Goal: Understand process/instructions: Learn how to perform a task or action

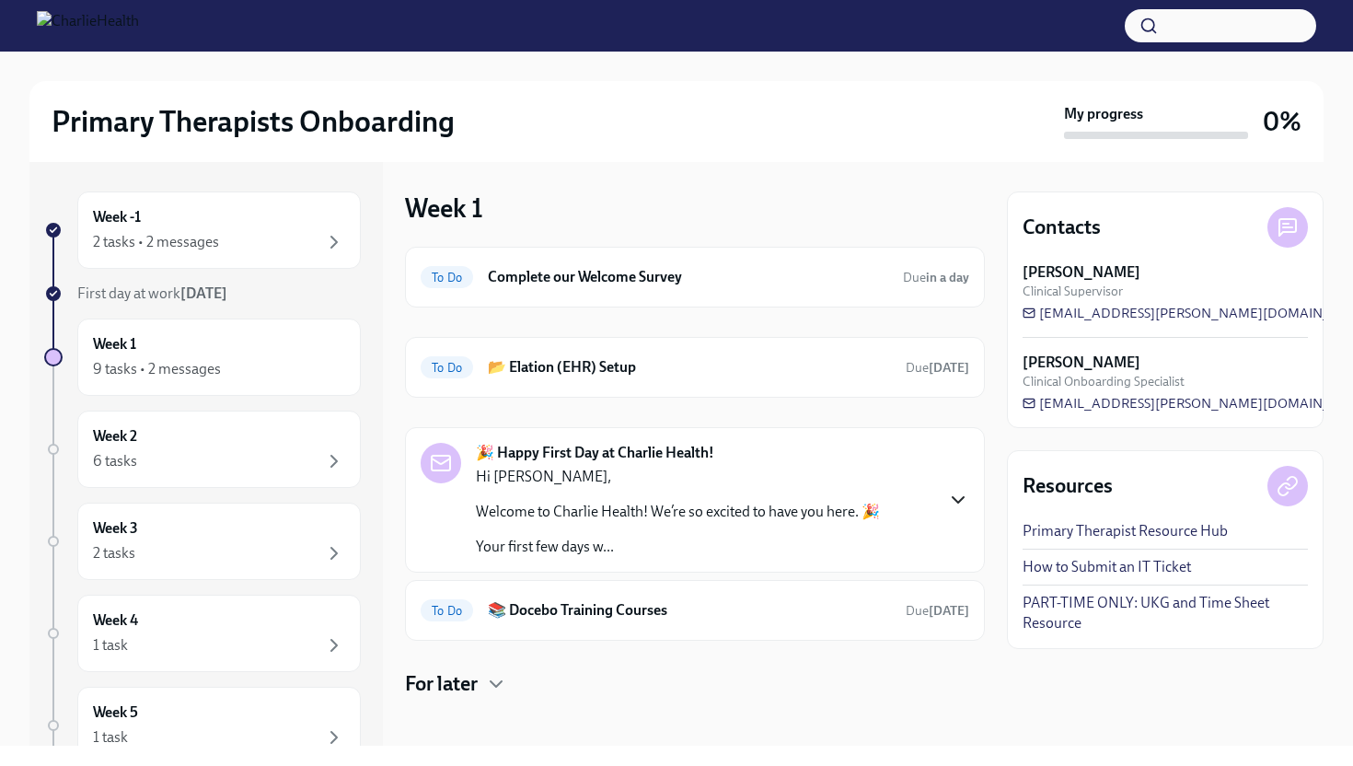
click at [963, 493] on icon "button" at bounding box center [958, 500] width 22 height 22
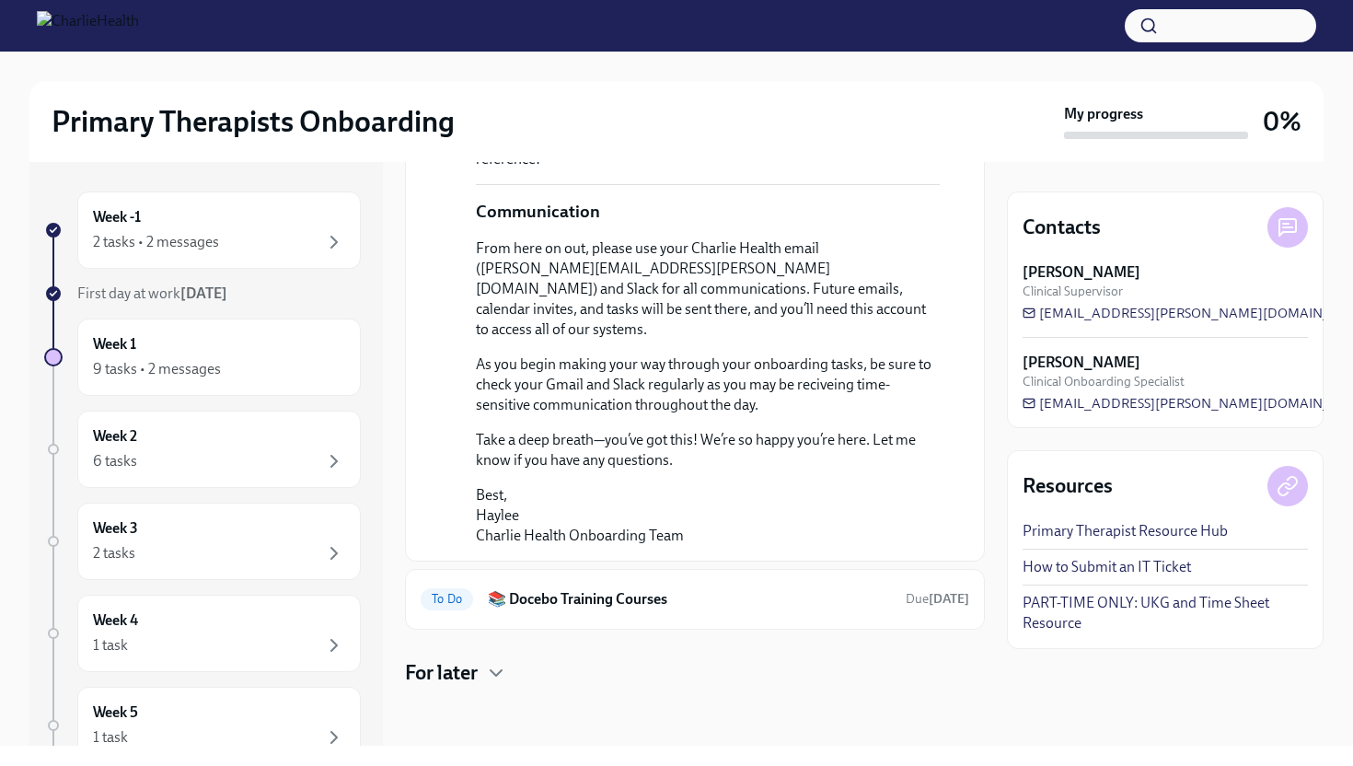
scroll to position [1470, 0]
click at [250, 341] on div "Week 1 9 tasks • 2 messages" at bounding box center [219, 357] width 252 height 46
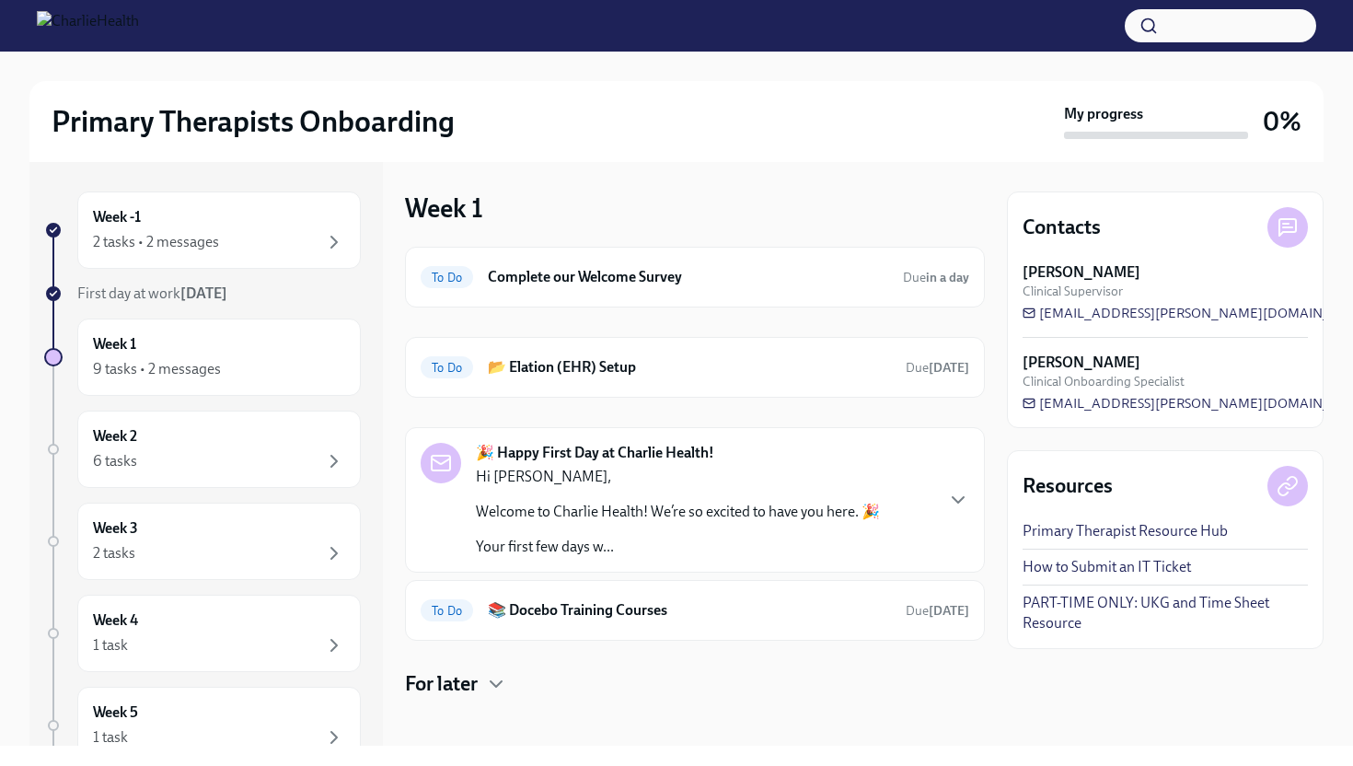
scroll to position [11, 0]
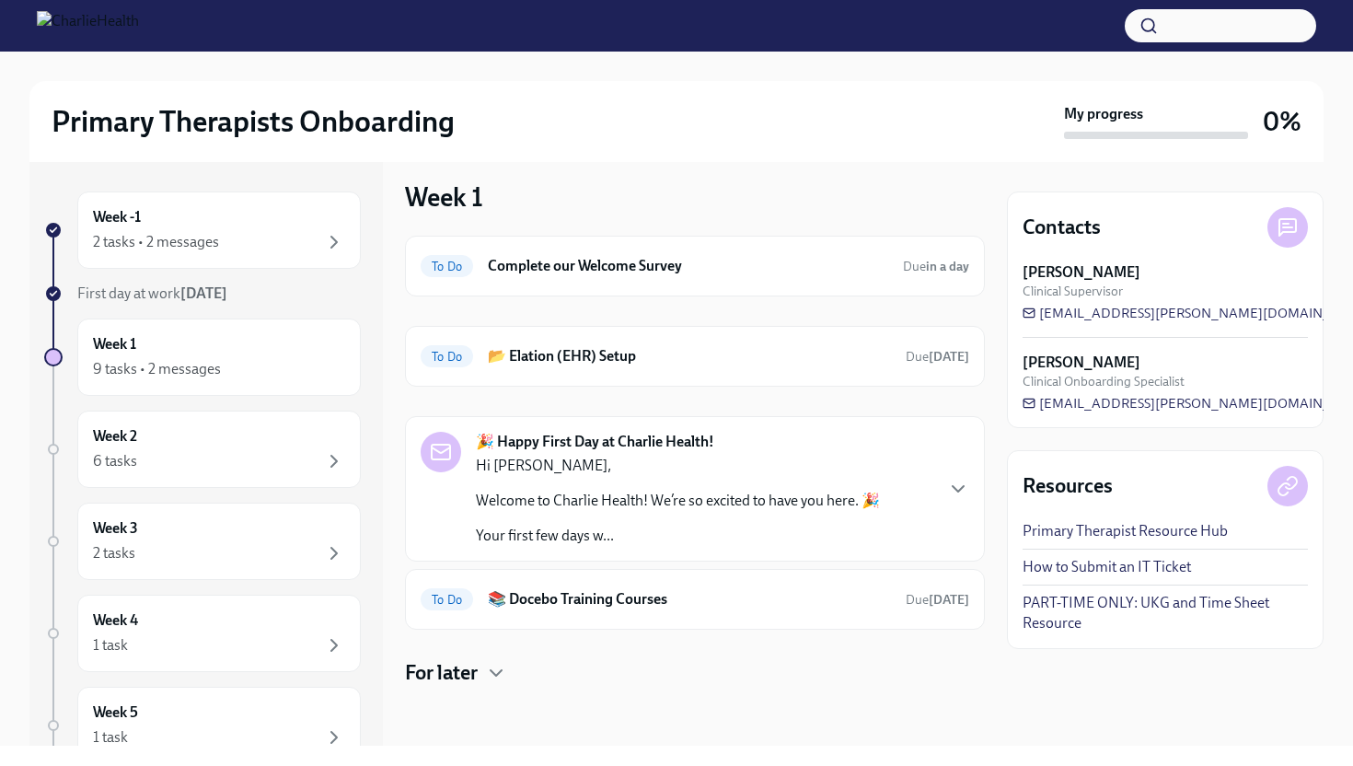
click at [470, 678] on h4 "For later" at bounding box center [441, 673] width 73 height 28
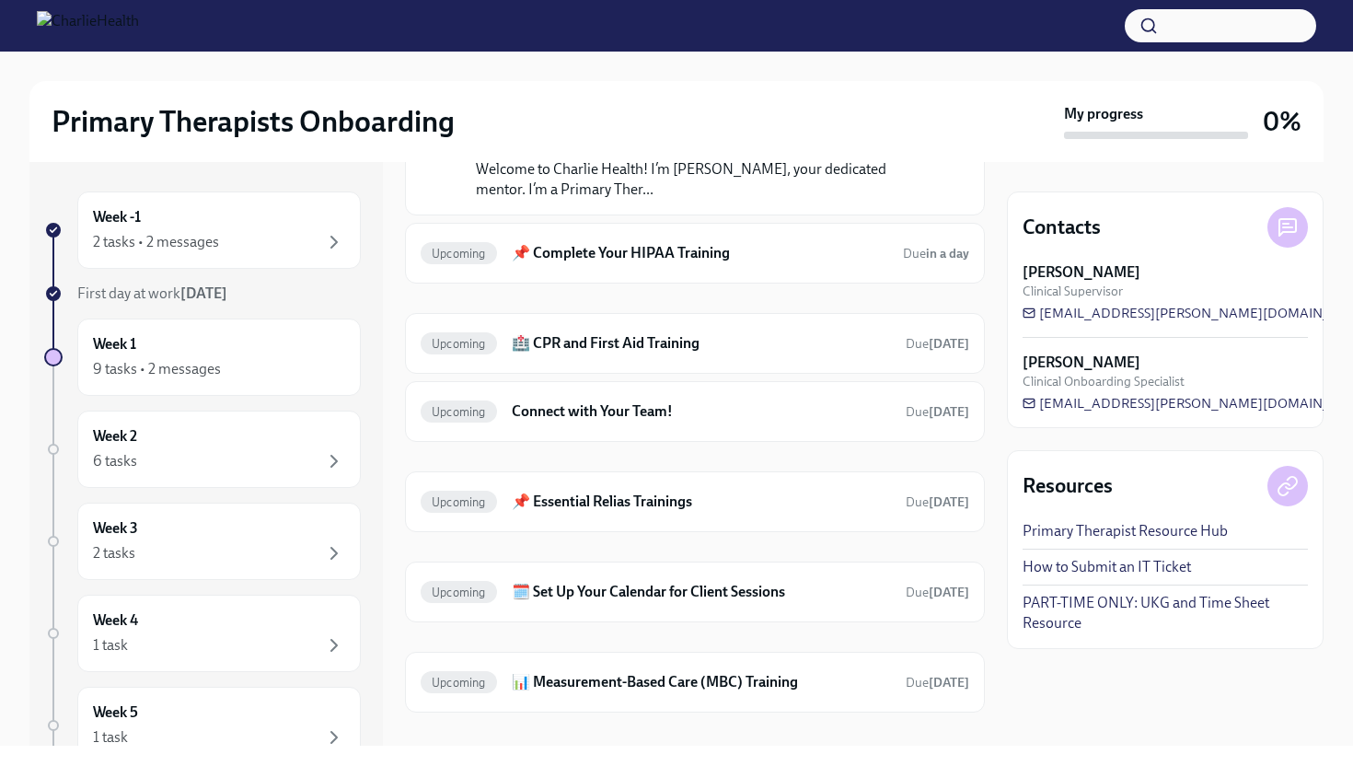
scroll to position [654, 0]
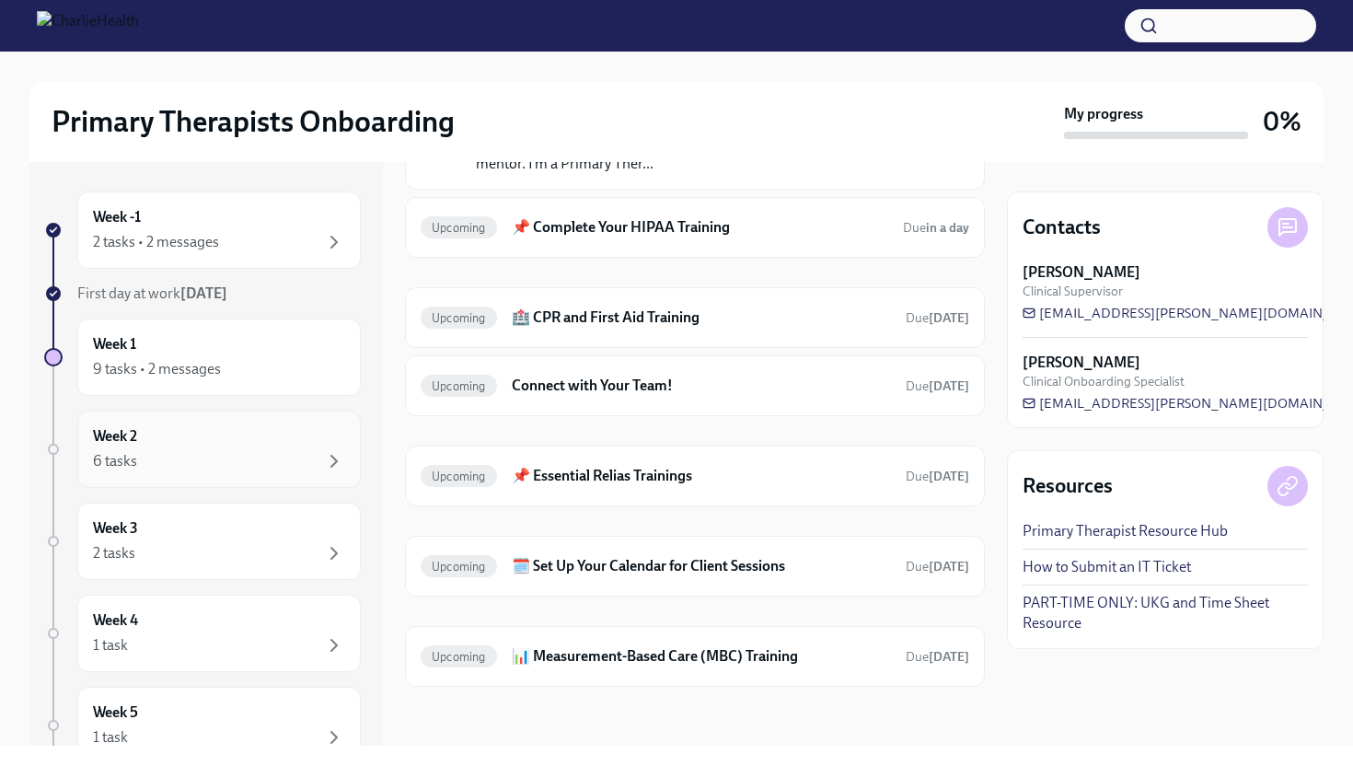
click at [204, 445] on div "Week 2 6 tasks" at bounding box center [219, 449] width 252 height 46
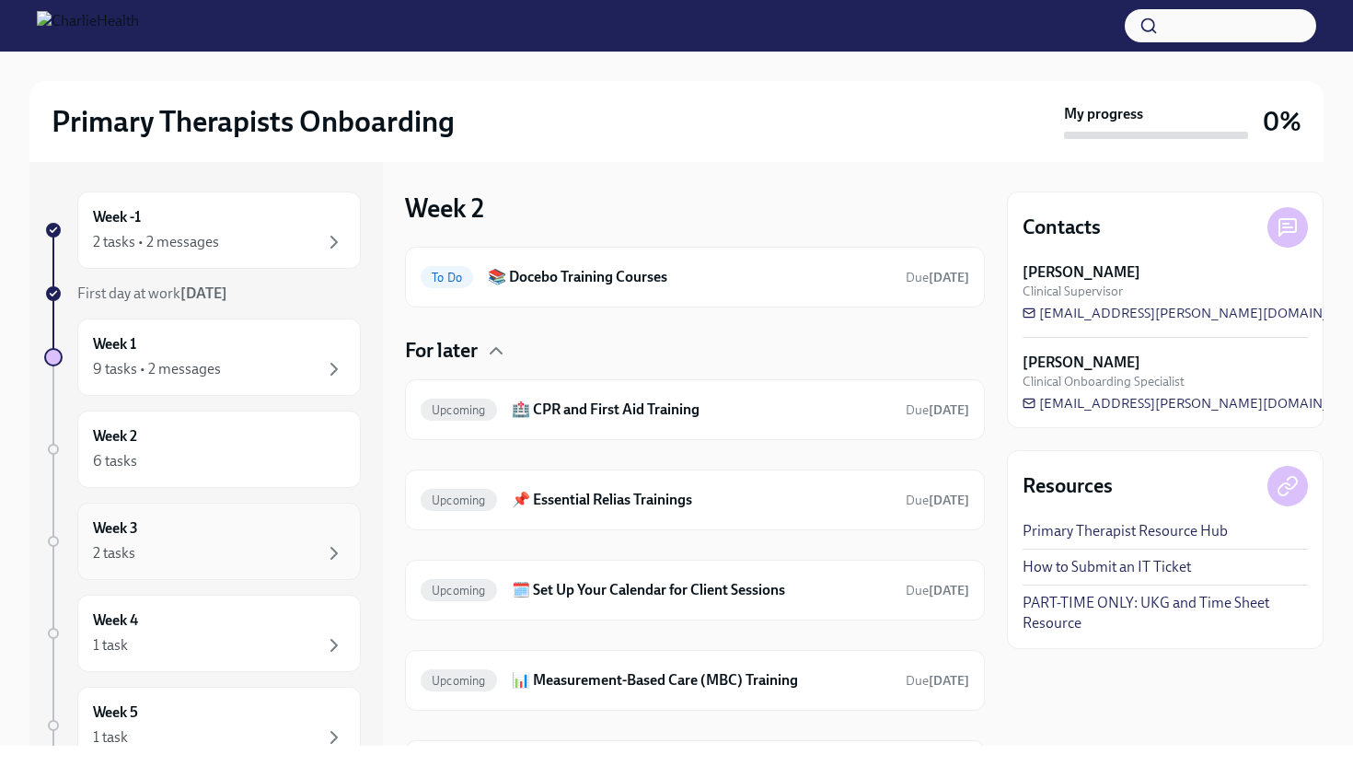
click at [245, 542] on div "2 tasks" at bounding box center [219, 553] width 252 height 22
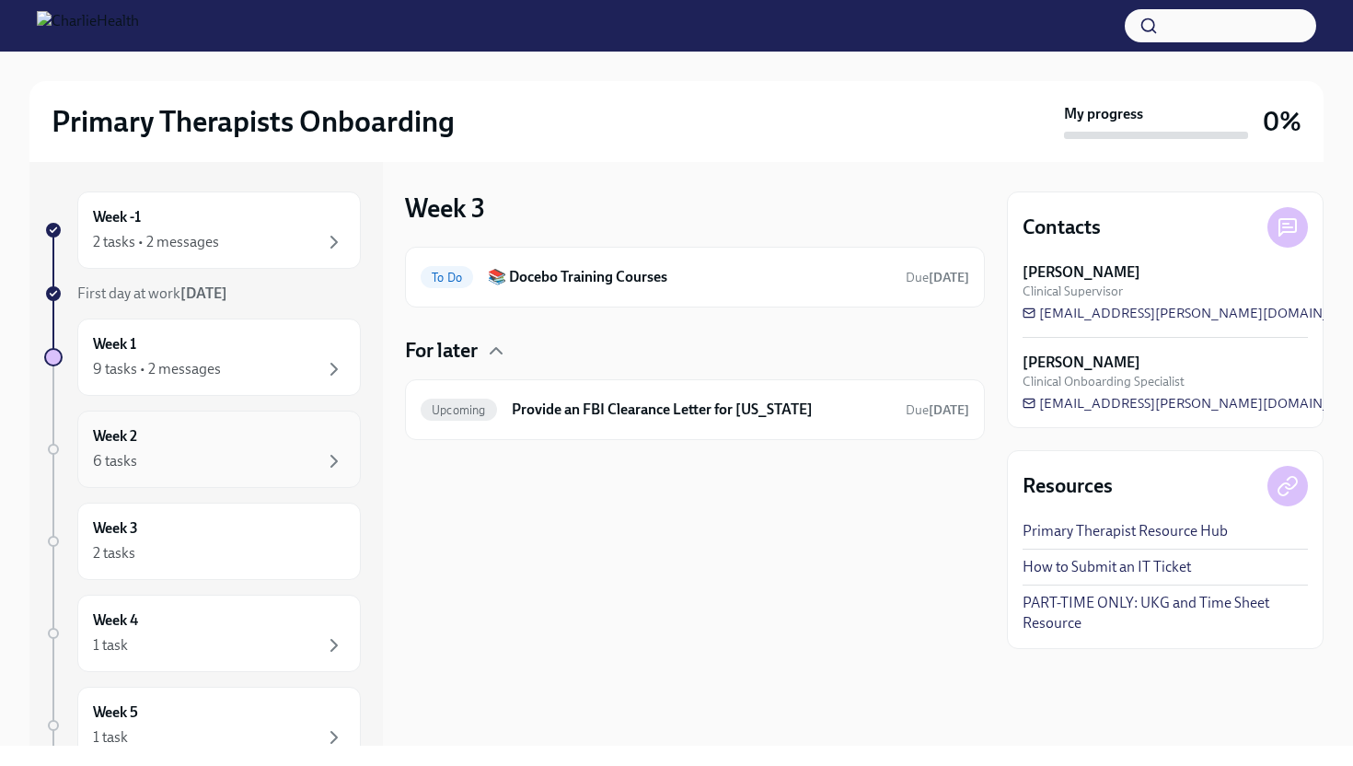
click at [230, 456] on div "6 tasks" at bounding box center [219, 461] width 252 height 22
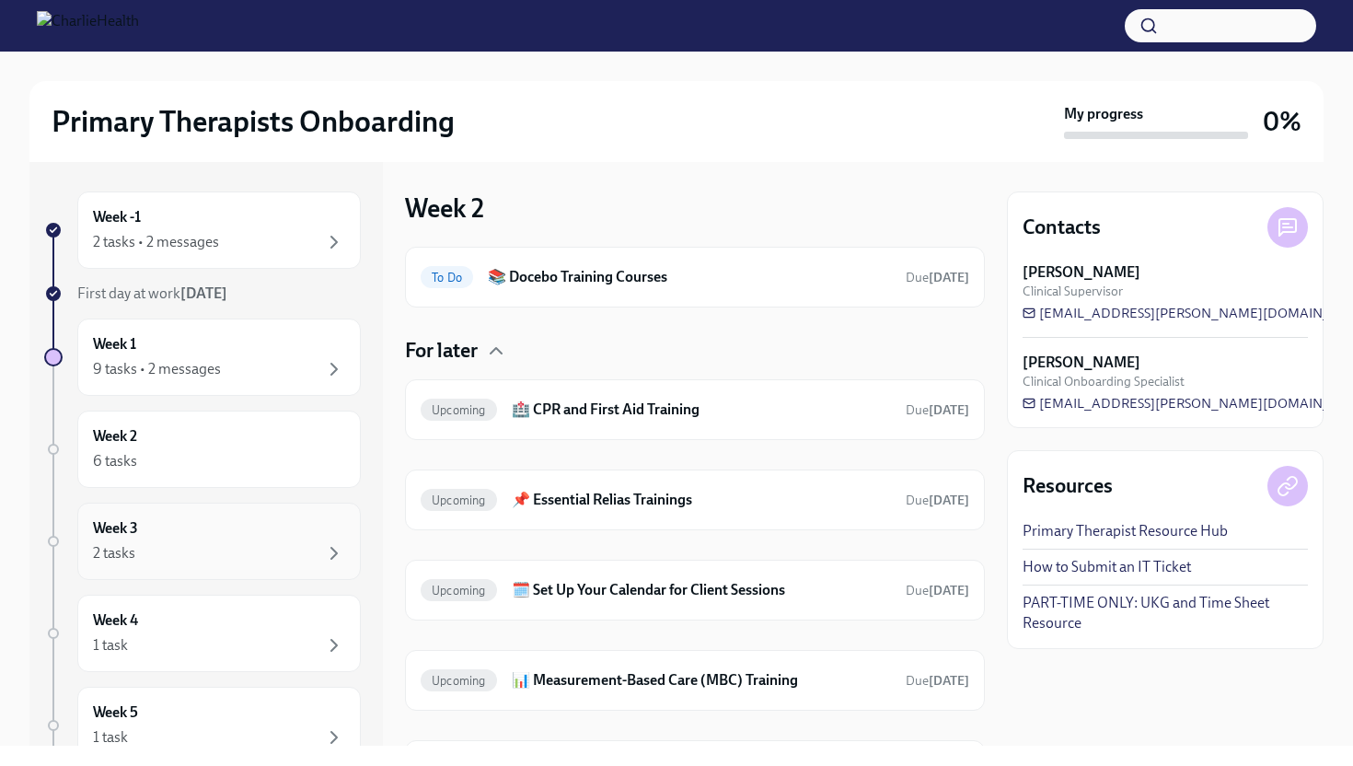
click at [230, 549] on div "2 tasks" at bounding box center [219, 553] width 252 height 22
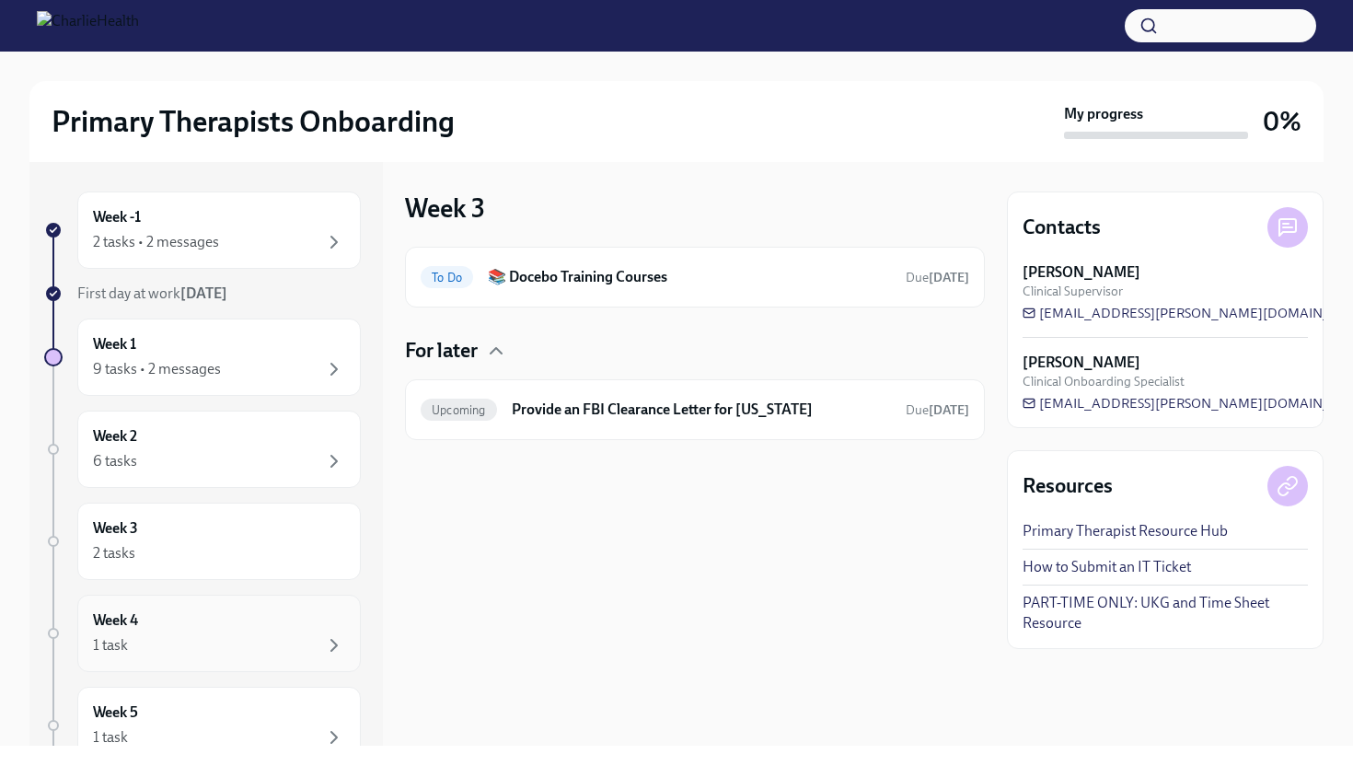
click at [240, 610] on div "Week 4 1 task" at bounding box center [219, 633] width 252 height 46
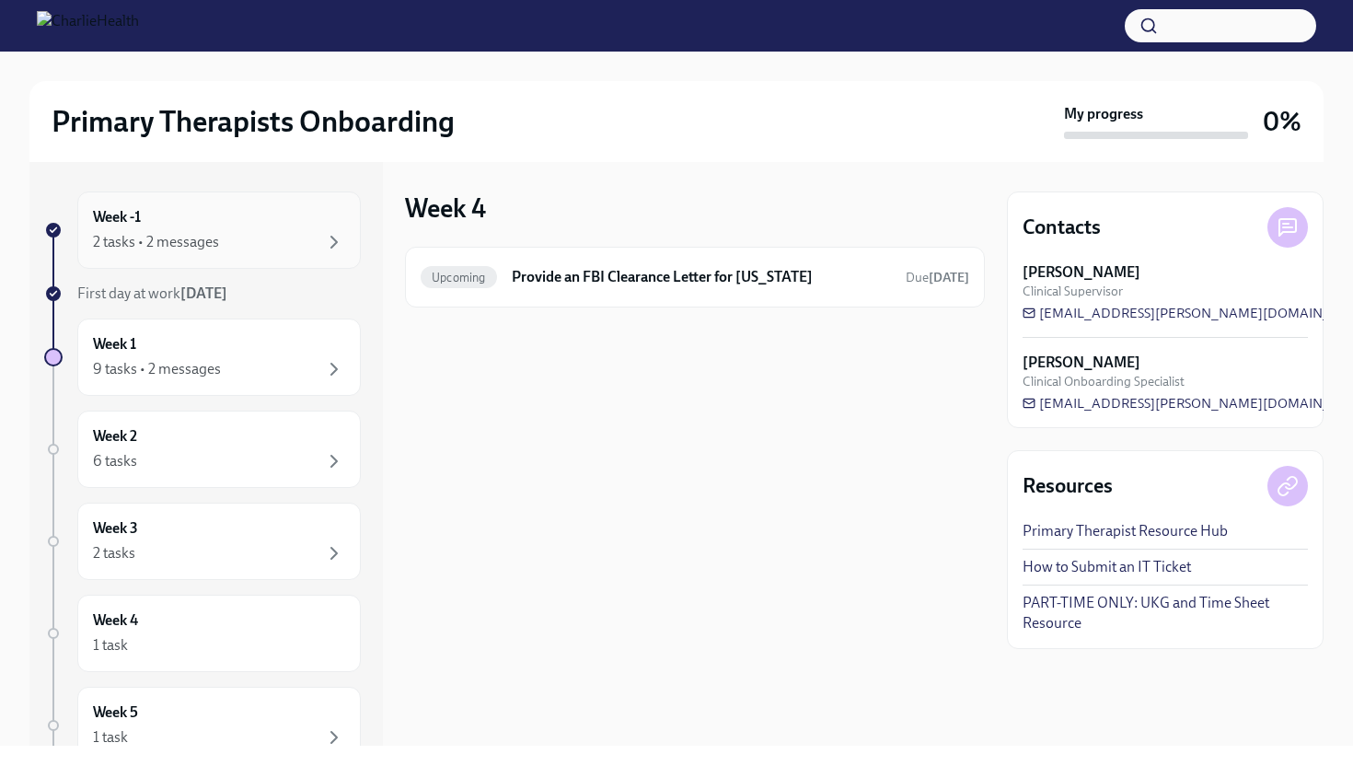
click at [222, 237] on div "2 tasks • 2 messages" at bounding box center [219, 242] width 252 height 22
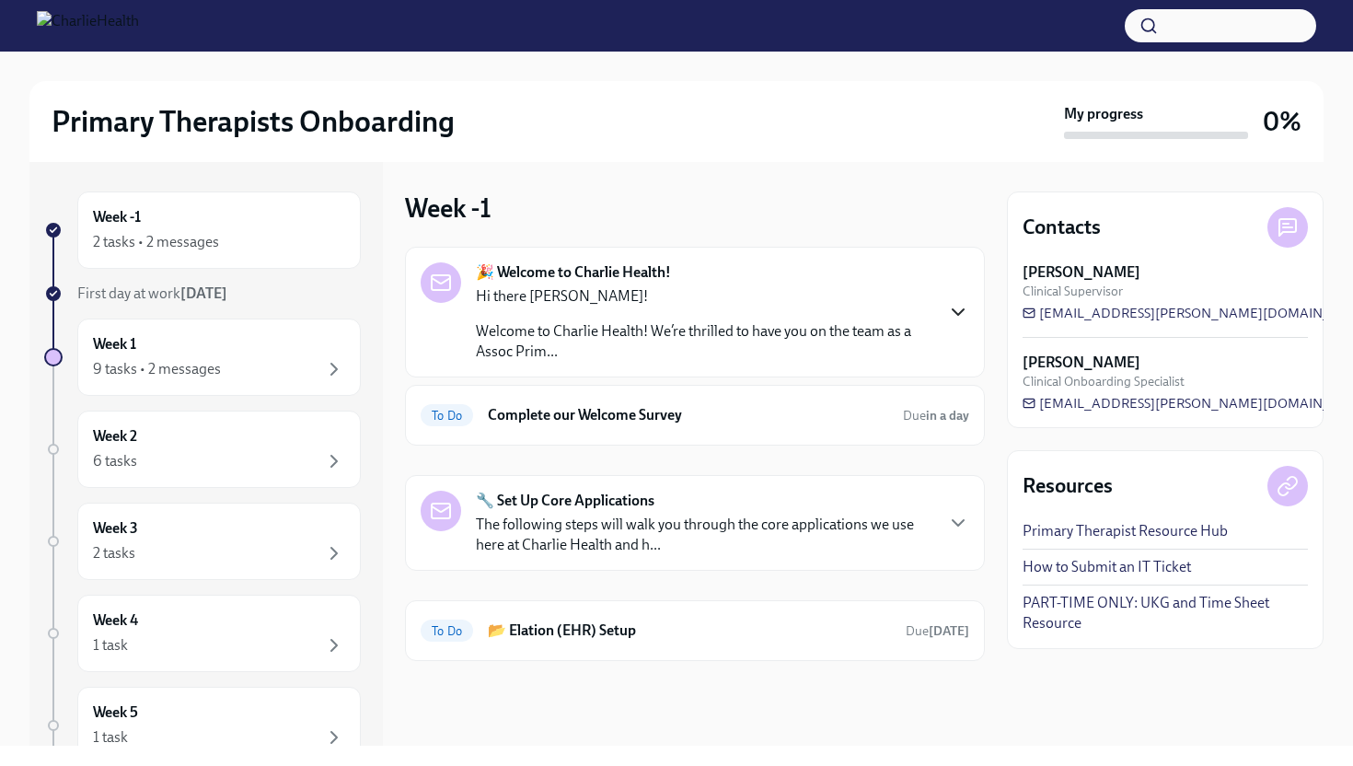
click at [965, 319] on icon "button" at bounding box center [958, 312] width 22 height 22
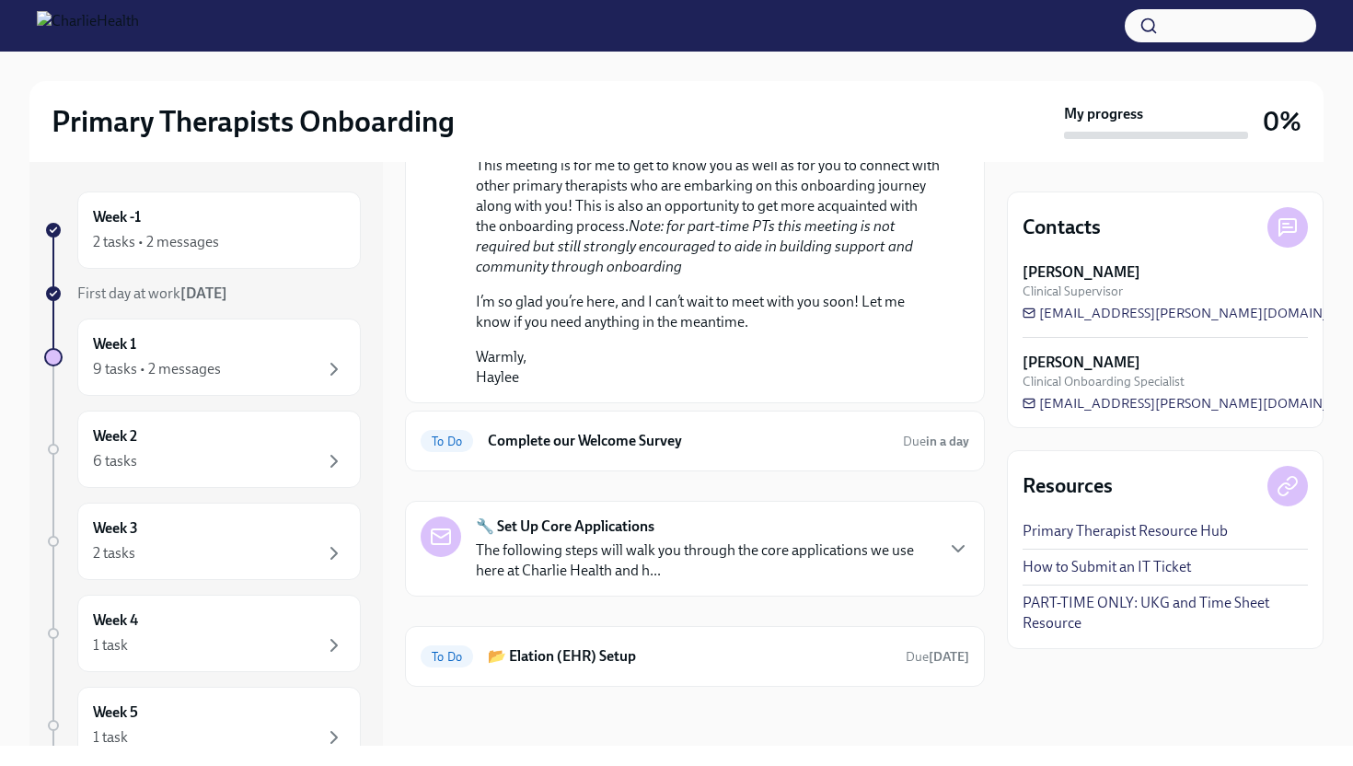
scroll to position [1050, 0]
click at [794, 581] on p "The following steps will walk you through the core applications we use here at …" at bounding box center [704, 560] width 457 height 41
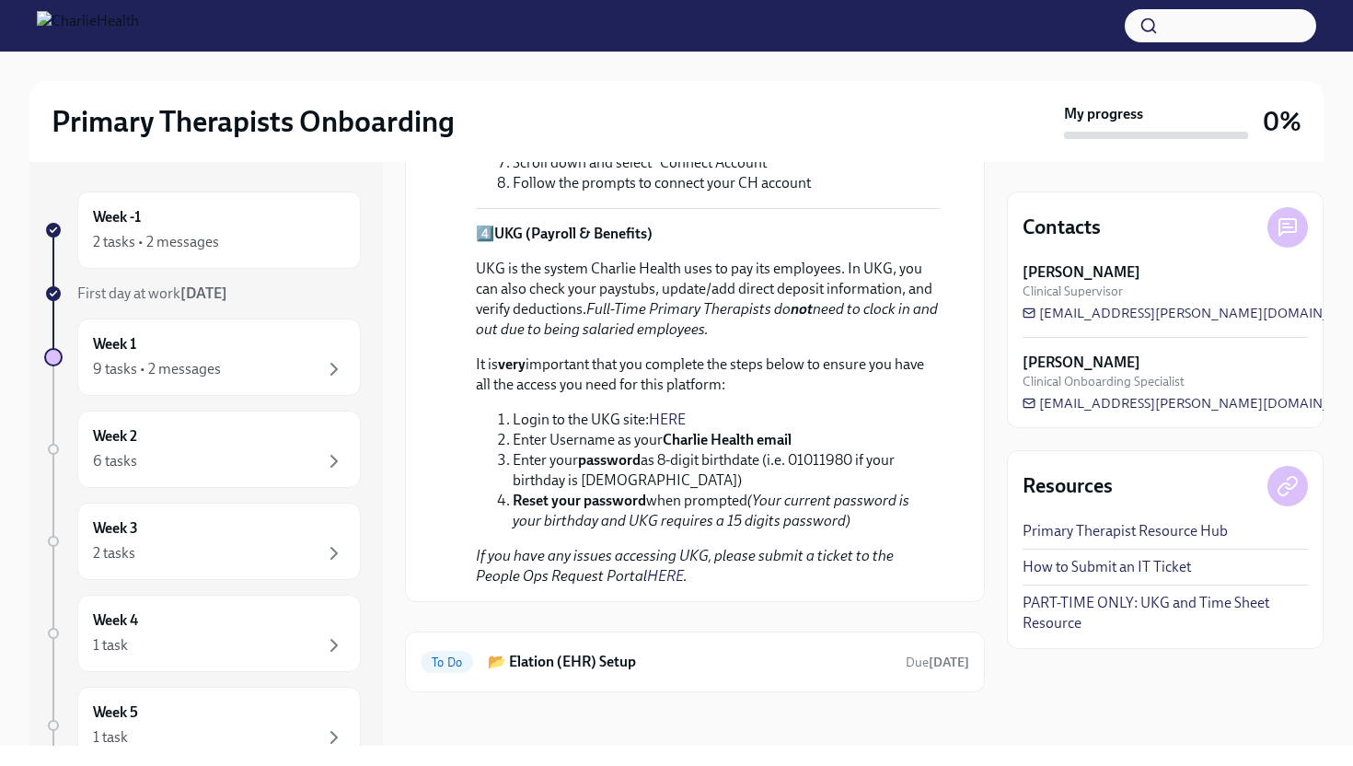
scroll to position [2353, 0]
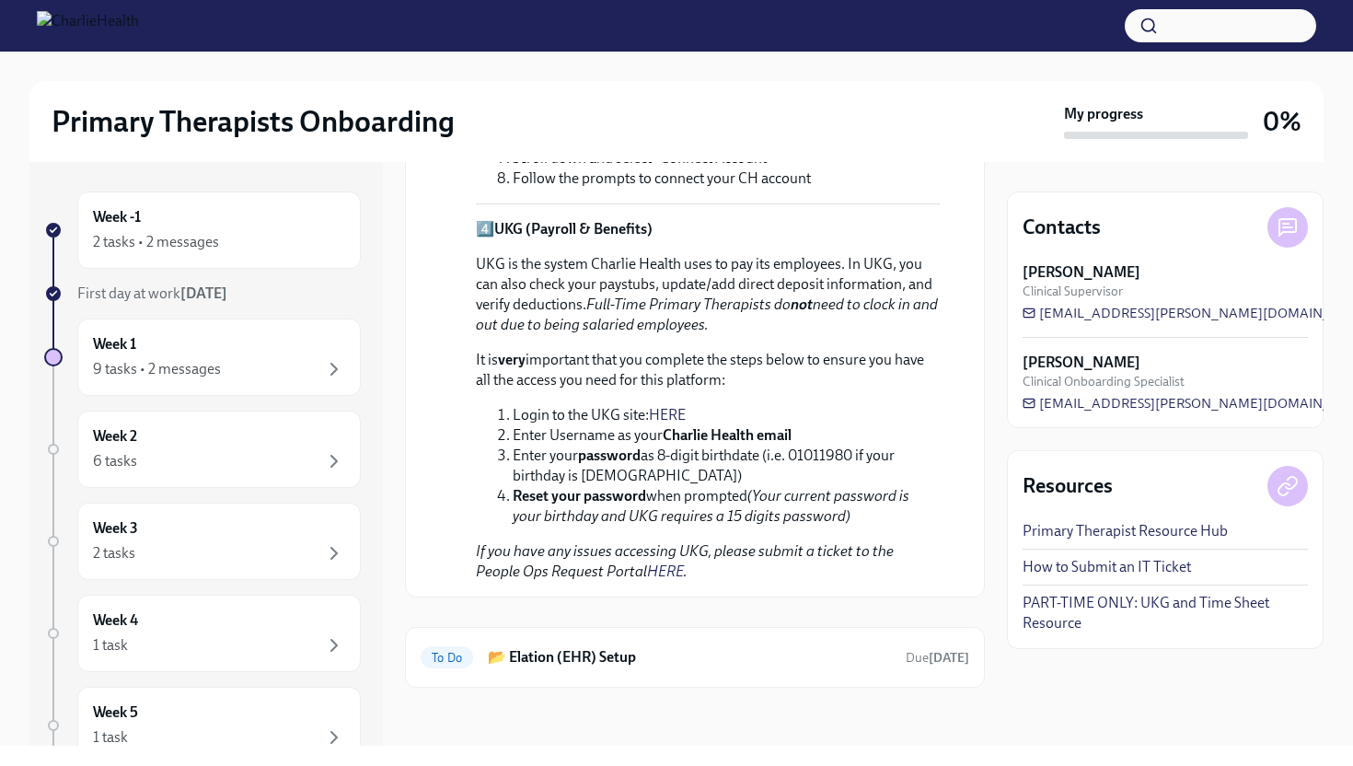
click at [667, 423] on link "HERE" at bounding box center [667, 414] width 37 height 17
click at [674, 423] on link "HERE" at bounding box center [667, 414] width 37 height 17
